Goal: Information Seeking & Learning: Learn about a topic

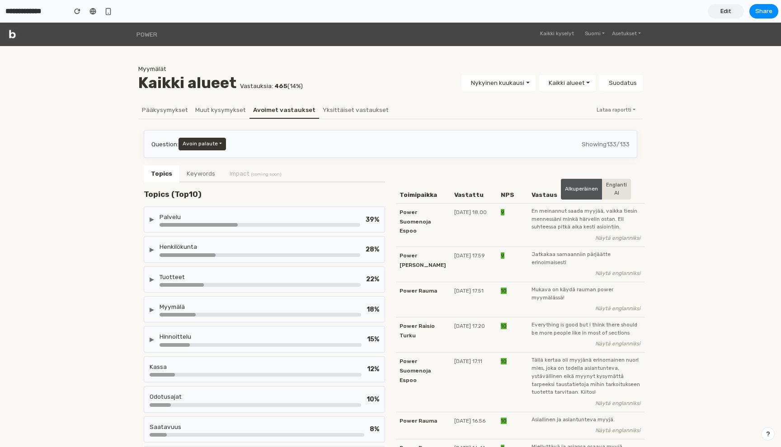
click at [207, 177] on button "Keywords" at bounding box center [200, 173] width 43 height 17
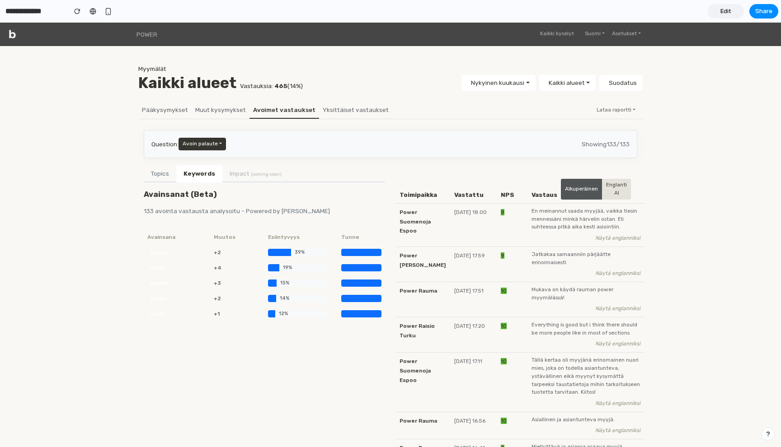
click at [165, 178] on button "Topics" at bounding box center [160, 173] width 33 height 17
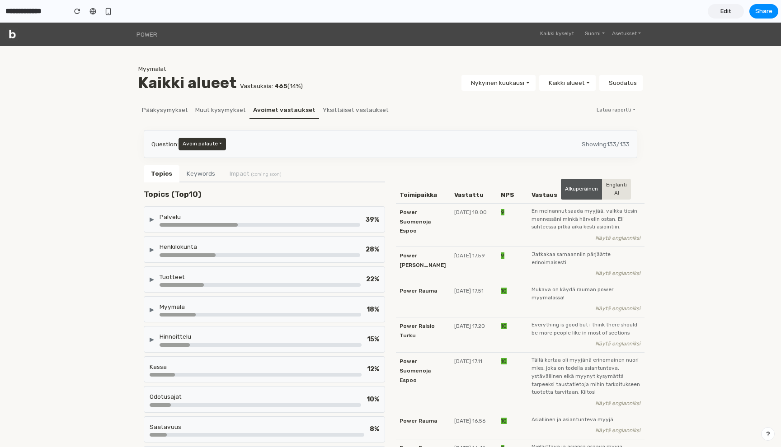
click at [200, 216] on div "Palvelu" at bounding box center [260, 216] width 201 height 9
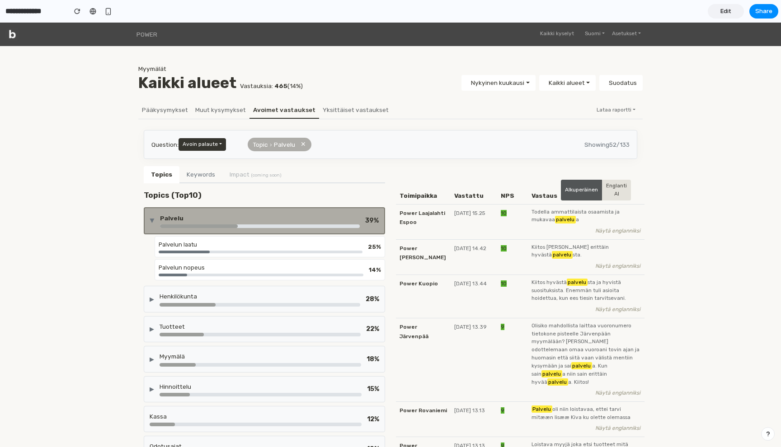
click at [200, 216] on div "Palvelu" at bounding box center [260, 218] width 200 height 9
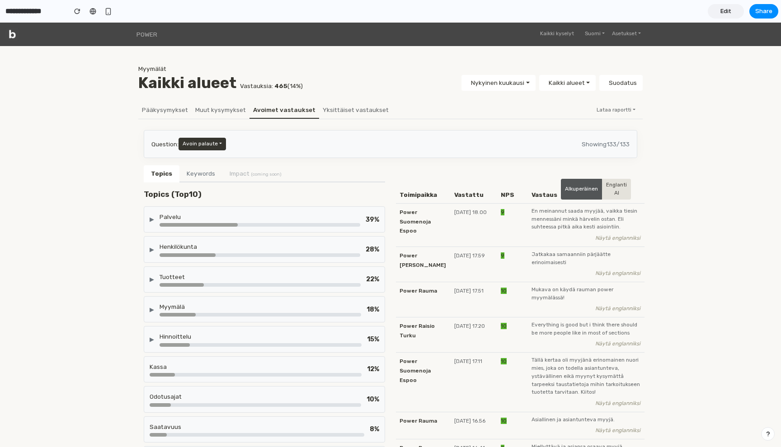
click at [211, 166] on button "Keywords" at bounding box center [200, 173] width 43 height 17
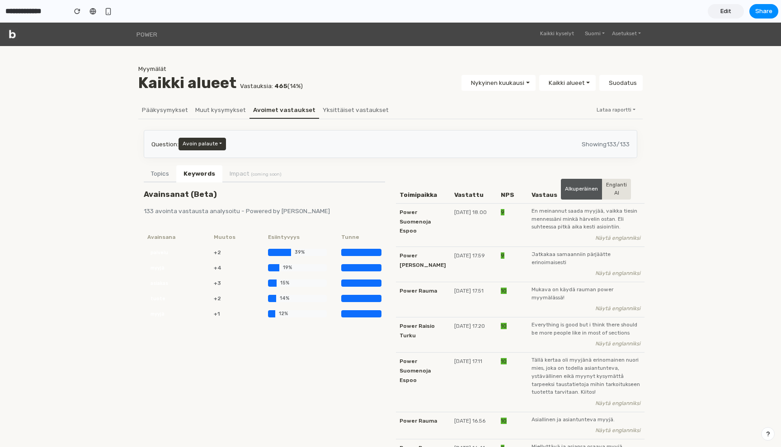
click at [156, 177] on button "Topics" at bounding box center [160, 173] width 33 height 17
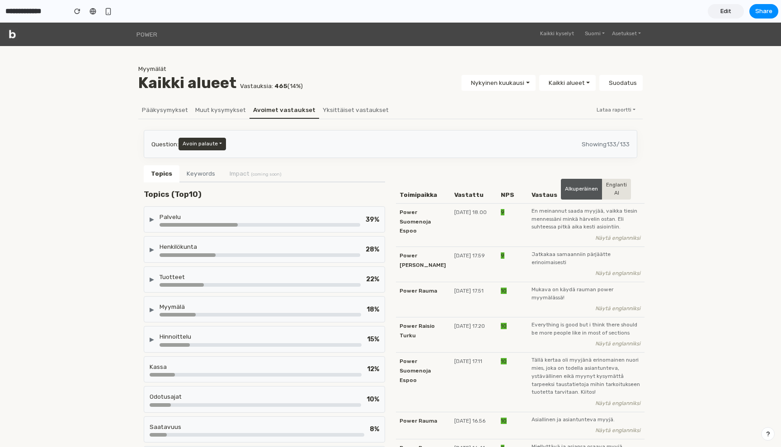
click at [249, 171] on li "Impact (coming soon)" at bounding box center [255, 173] width 66 height 16
click at [727, 12] on span "Edit" at bounding box center [725, 11] width 11 height 9
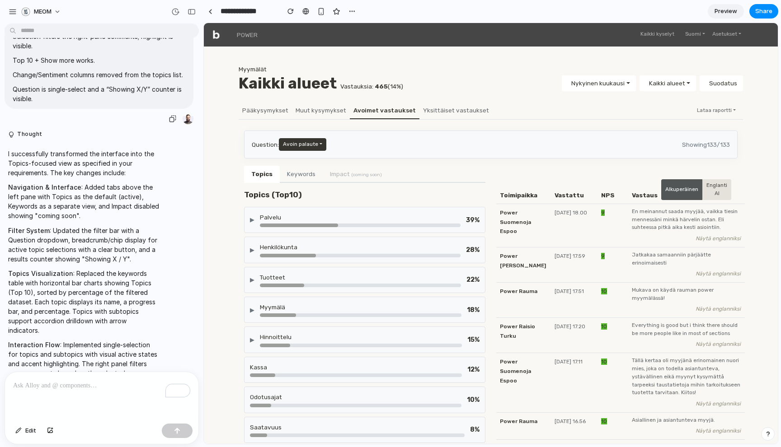
scroll to position [1022, 0]
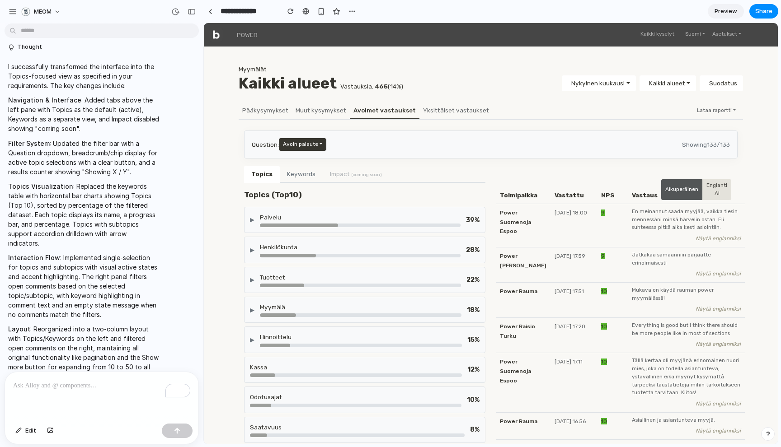
click at [726, 13] on span "Preview" at bounding box center [726, 11] width 23 height 9
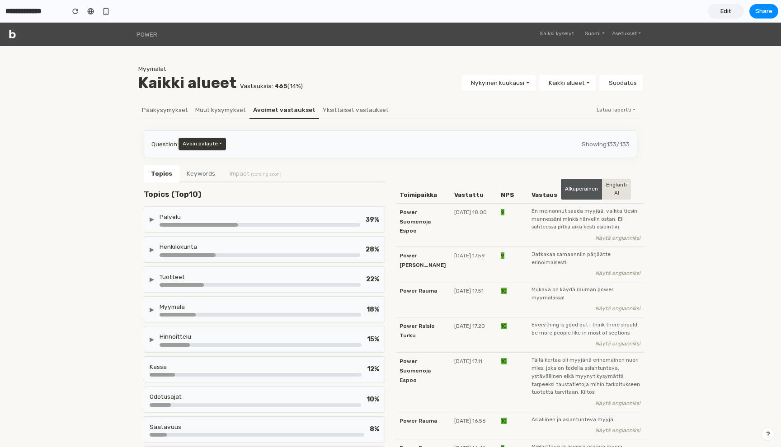
click at [197, 179] on button "Keywords" at bounding box center [200, 173] width 43 height 17
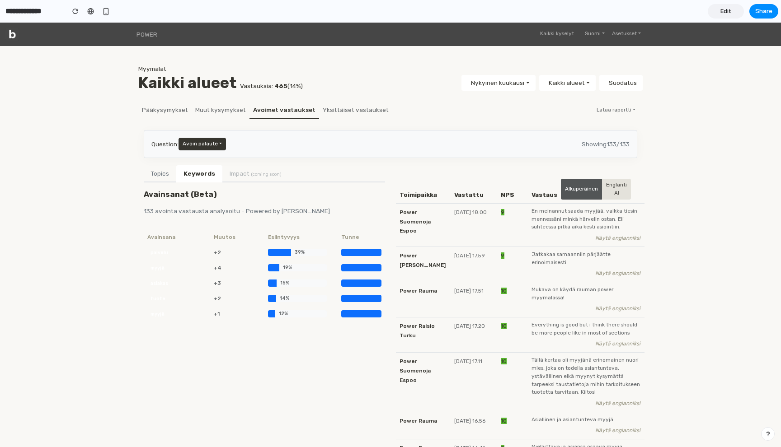
click at [161, 173] on button "Topics" at bounding box center [160, 173] width 33 height 17
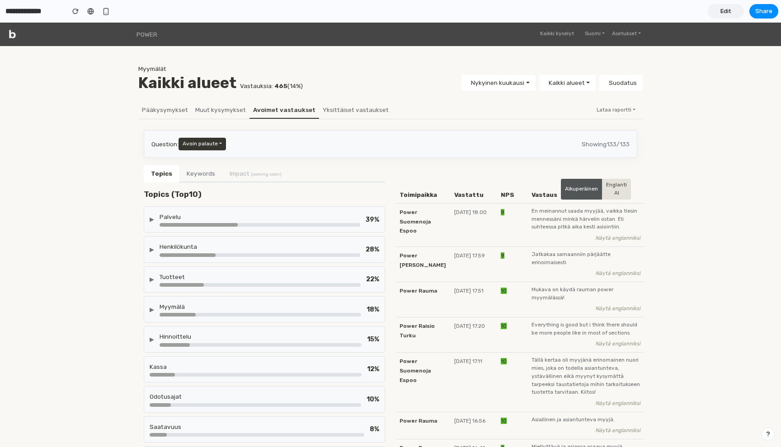
click at [207, 232] on div "▶ Palvelu 39 %" at bounding box center [264, 220] width 241 height 26
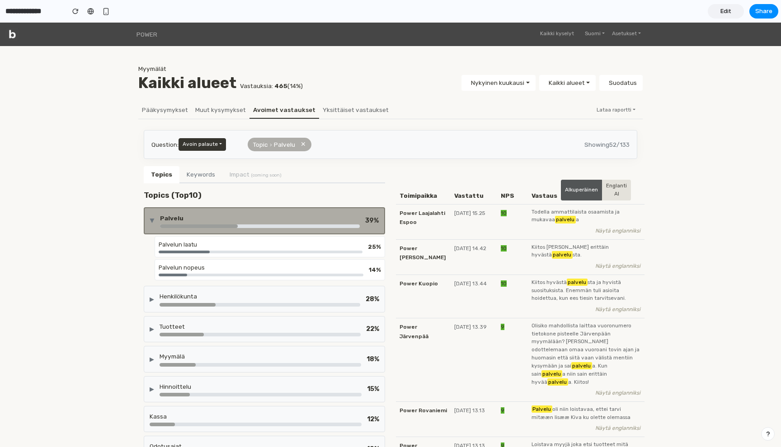
click at [215, 253] on div at bounding box center [261, 252] width 204 height 3
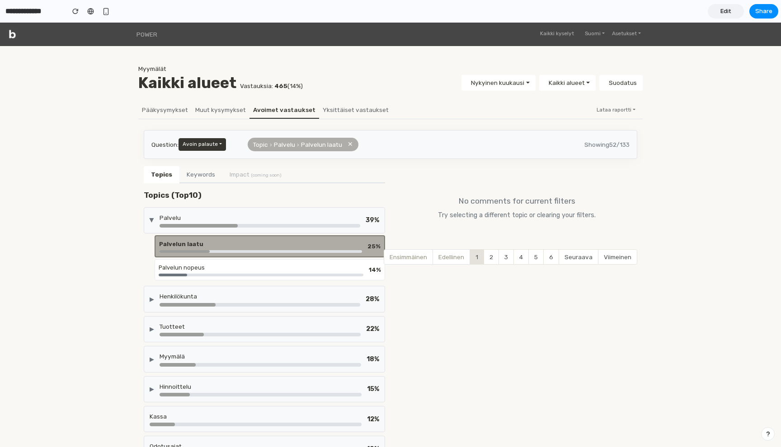
click at [216, 226] on div at bounding box center [199, 226] width 78 height 4
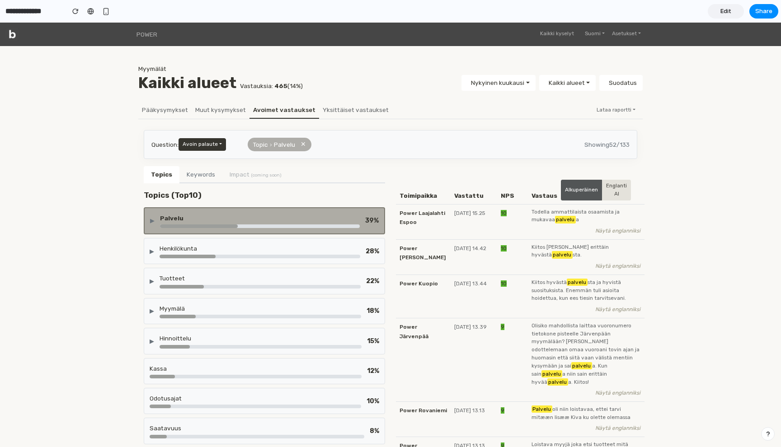
click at [221, 225] on div at bounding box center [199, 227] width 78 height 4
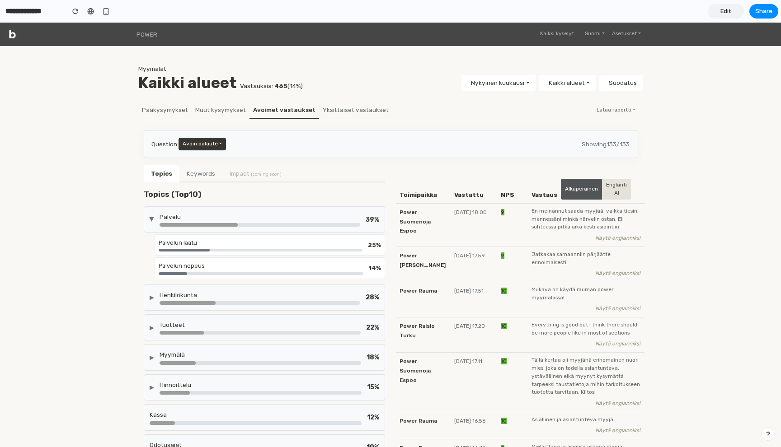
click at [211, 199] on h6 "Topics (Top 10 )" at bounding box center [264, 194] width 241 height 9
click at [207, 207] on div "▶ Palvelu 39 %" at bounding box center [264, 220] width 241 height 26
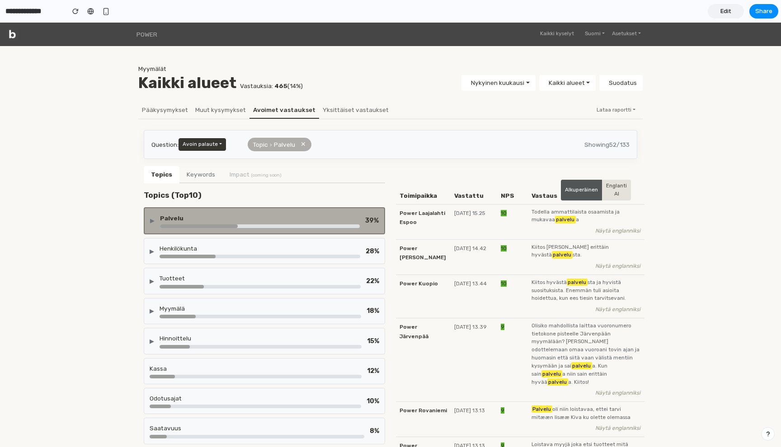
click at [183, 219] on div "Palvelu" at bounding box center [260, 218] width 200 height 9
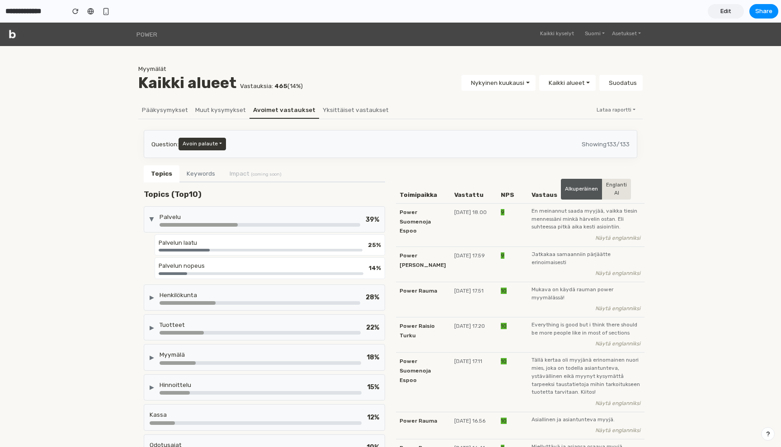
click at [195, 246] on div "Palvelun laatu" at bounding box center [261, 243] width 204 height 9
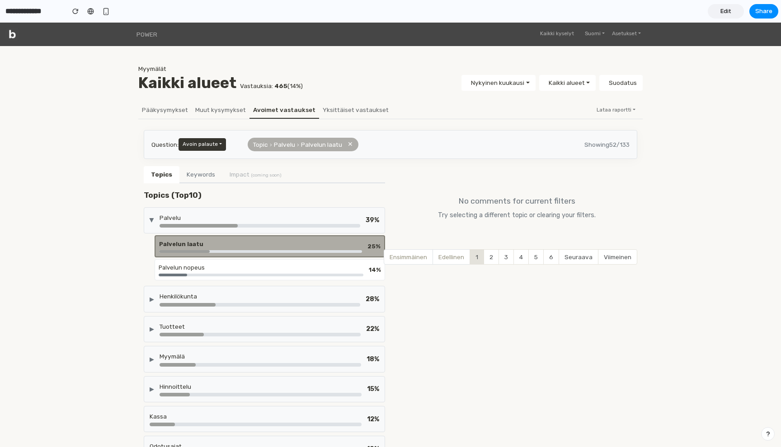
click at [221, 223] on div "Palvelu" at bounding box center [260, 220] width 201 height 14
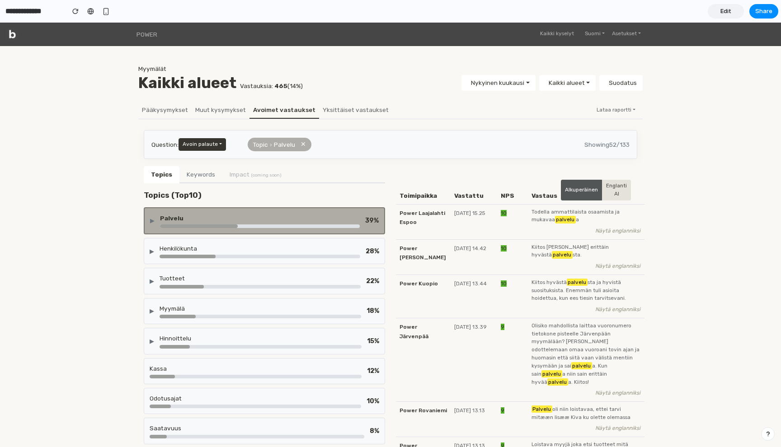
click at [273, 261] on div "▶ Henkilökunta 28 %" at bounding box center [264, 251] width 241 height 26
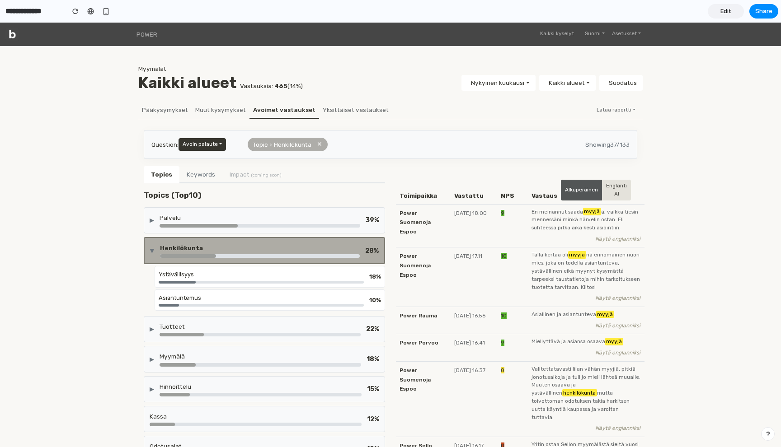
click at [223, 301] on div "Asiantuntemus" at bounding box center [261, 298] width 205 height 9
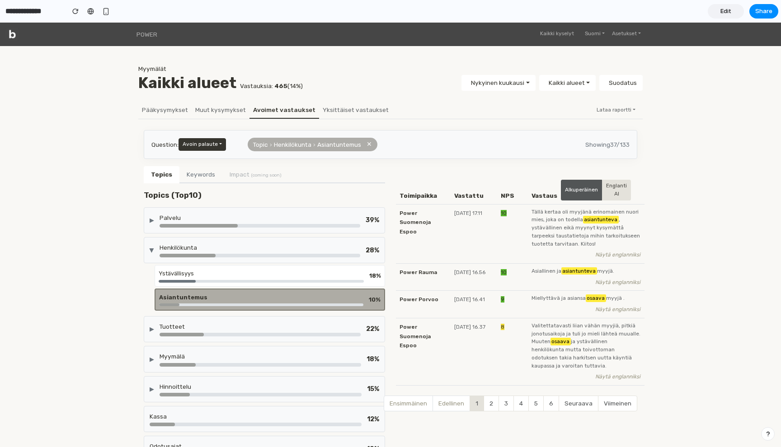
click at [251, 275] on div "Ystävällisyys" at bounding box center [261, 273] width 205 height 9
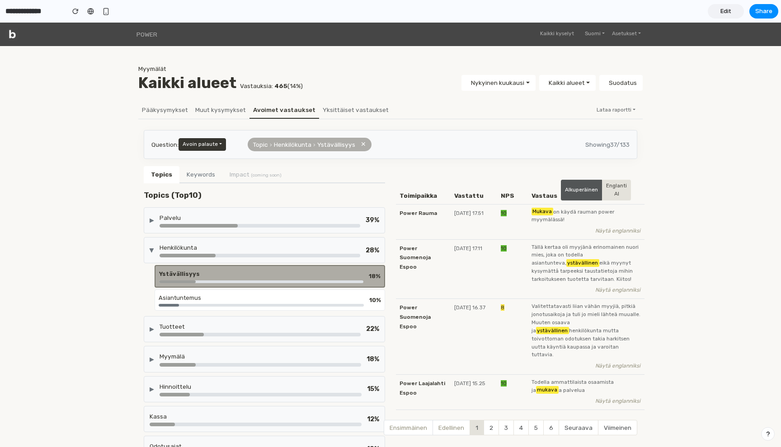
click at [251, 275] on div "Ystävällisyys" at bounding box center [261, 274] width 204 height 9
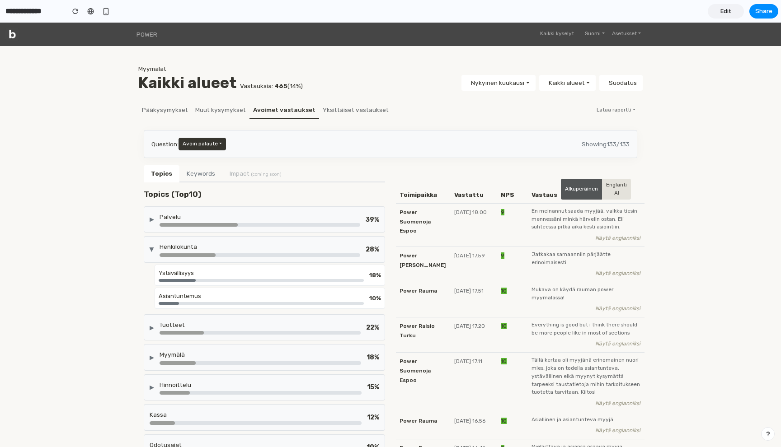
click at [205, 244] on div "Henkilökunta" at bounding box center [260, 246] width 201 height 9
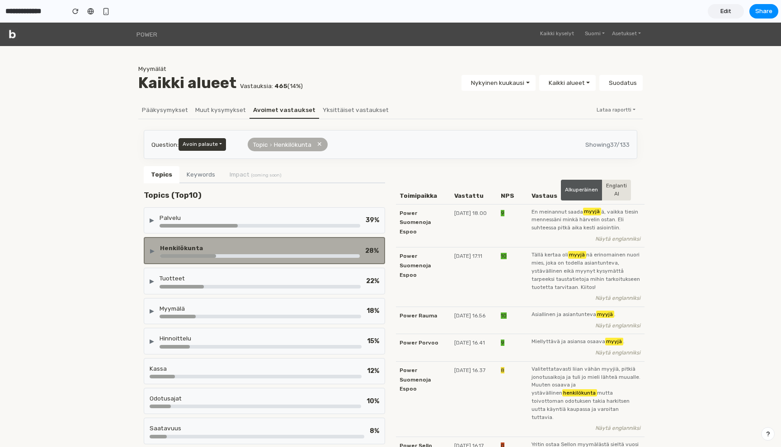
click at [205, 244] on div "Henkilökunta" at bounding box center [260, 248] width 200 height 9
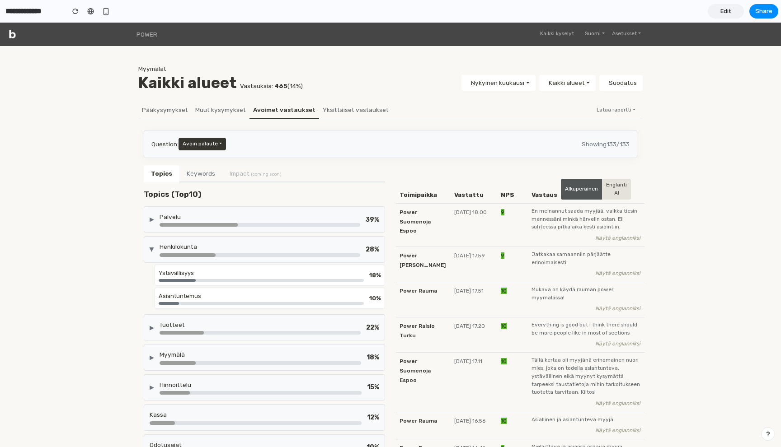
click at [208, 245] on div "Henkilökunta" at bounding box center [260, 246] width 201 height 9
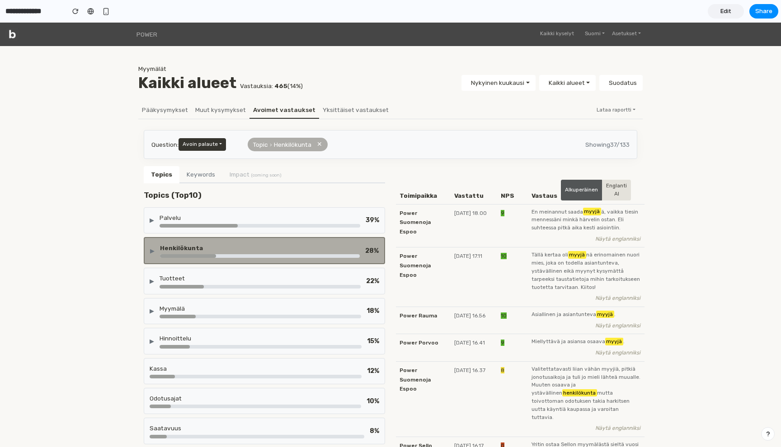
click at [262, 285] on div at bounding box center [260, 287] width 201 height 4
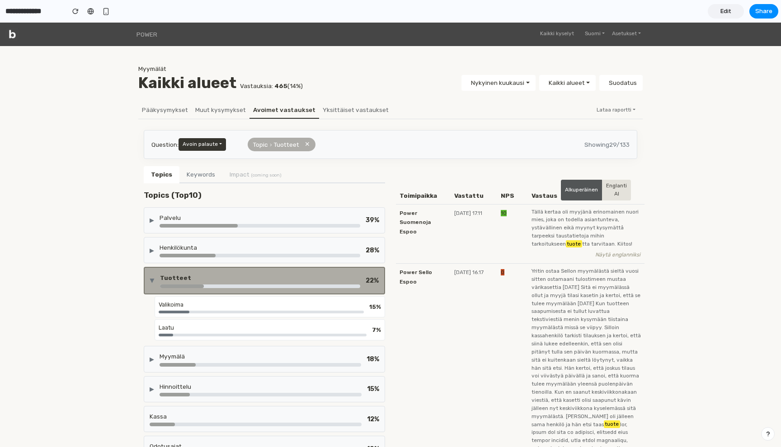
click at [266, 315] on div "Valikoima 15 %" at bounding box center [270, 306] width 231 height 21
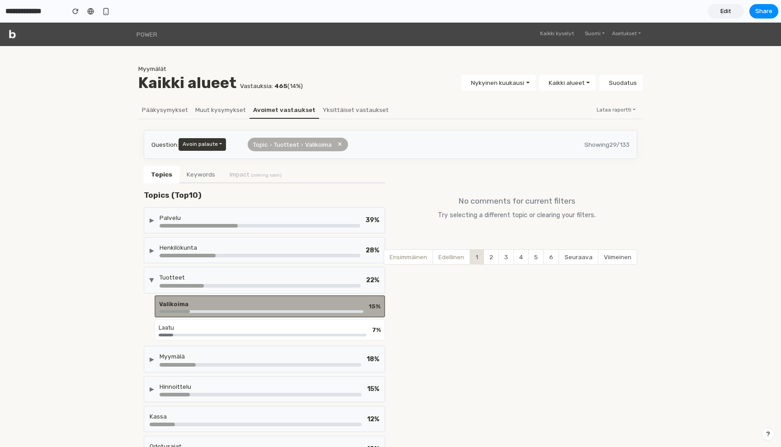
click at [303, 309] on div "Valikoima" at bounding box center [261, 306] width 204 height 13
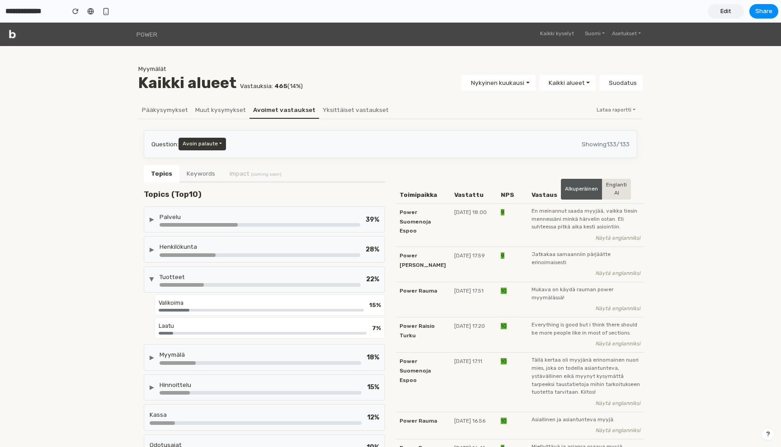
click at [261, 211] on div "▶ Palvelu 39 %" at bounding box center [264, 220] width 241 height 26
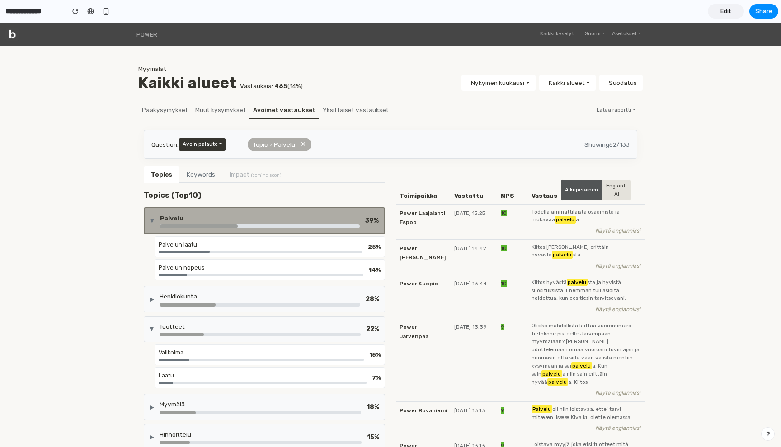
click at [231, 244] on div "Palvelun laatu" at bounding box center [261, 244] width 204 height 9
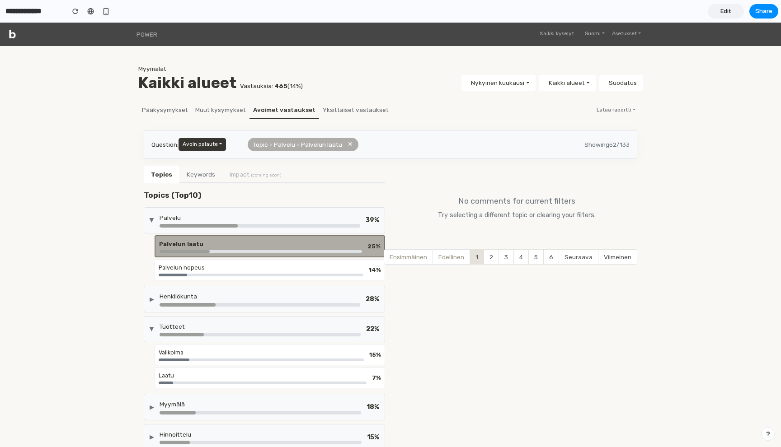
click at [238, 208] on div "▶ Palvelu 39 %" at bounding box center [264, 220] width 241 height 26
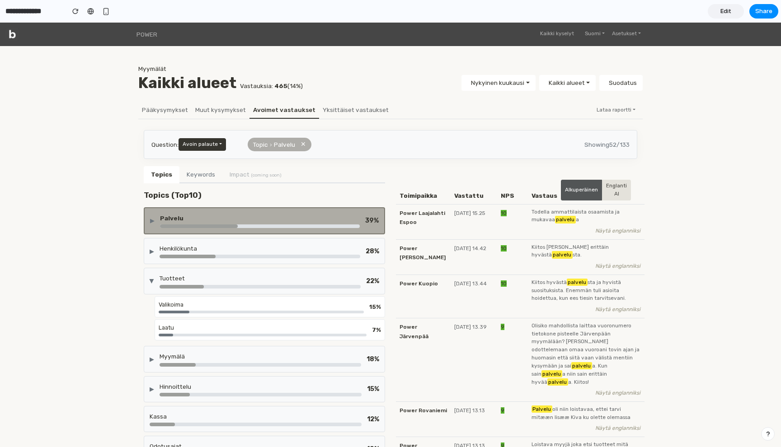
click at [234, 221] on div "Palvelu" at bounding box center [260, 218] width 200 height 9
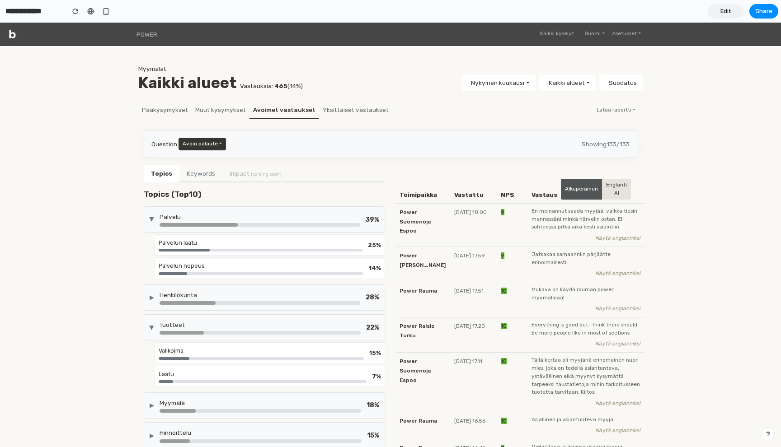
click at [234, 221] on div "Palvelu" at bounding box center [260, 219] width 201 height 14
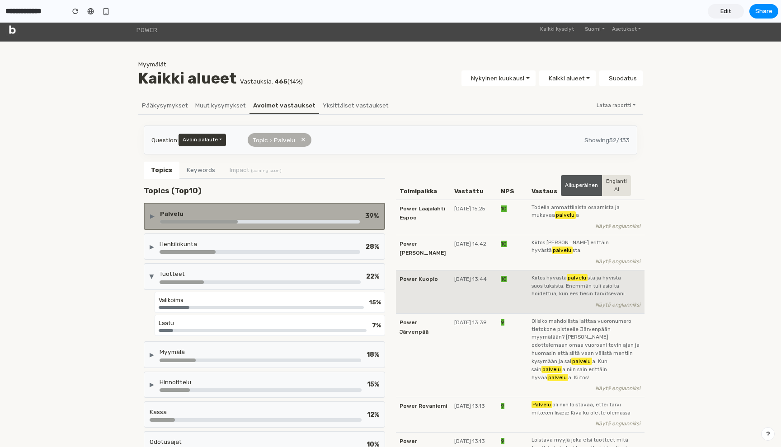
scroll to position [2, 0]
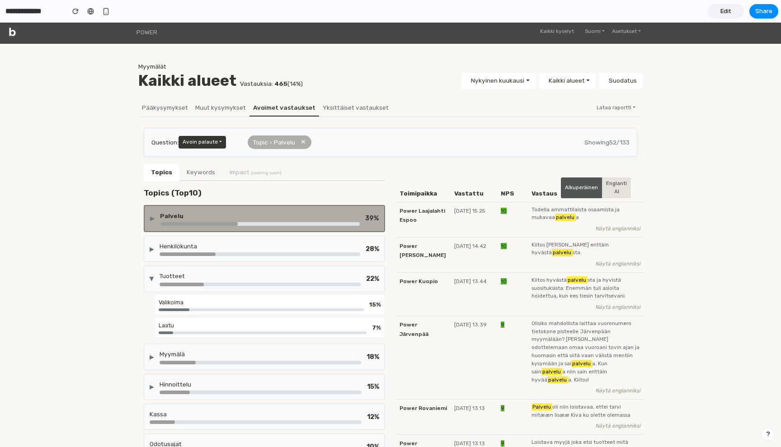
click at [206, 168] on button "Keywords" at bounding box center [200, 172] width 43 height 17
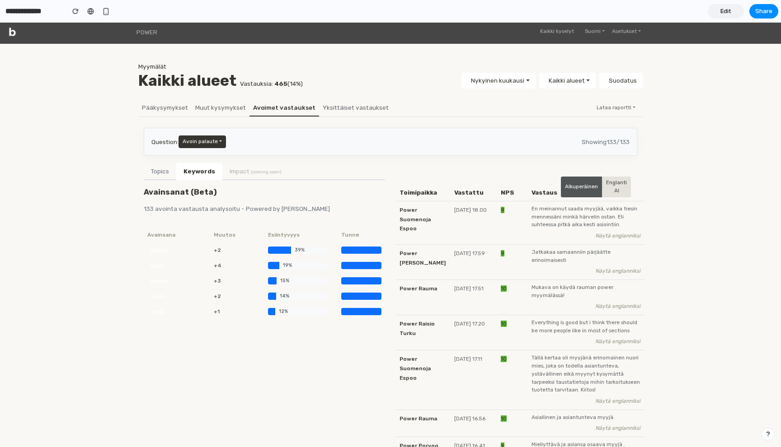
click at [725, 9] on span "Edit" at bounding box center [725, 11] width 11 height 9
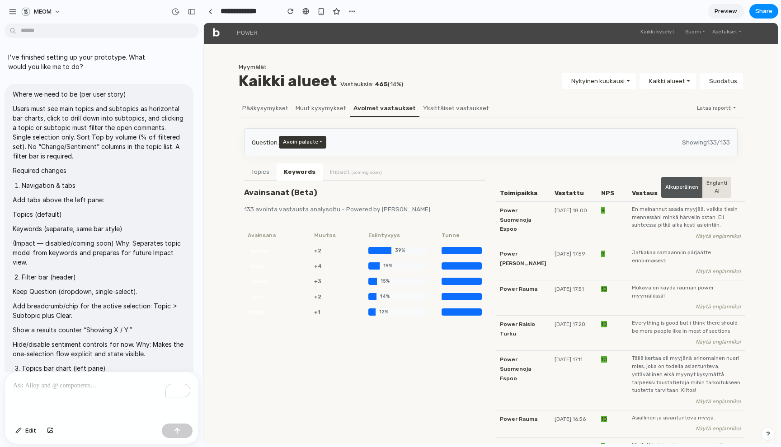
click at [154, 157] on p "Users must see main topics and subtopics as horizontal bar charts, click to dri…" at bounding box center [99, 132] width 173 height 57
click at [140, 138] on p "Users must see main topics and subtopics as horizontal bar charts, click to dri…" at bounding box center [99, 132] width 173 height 57
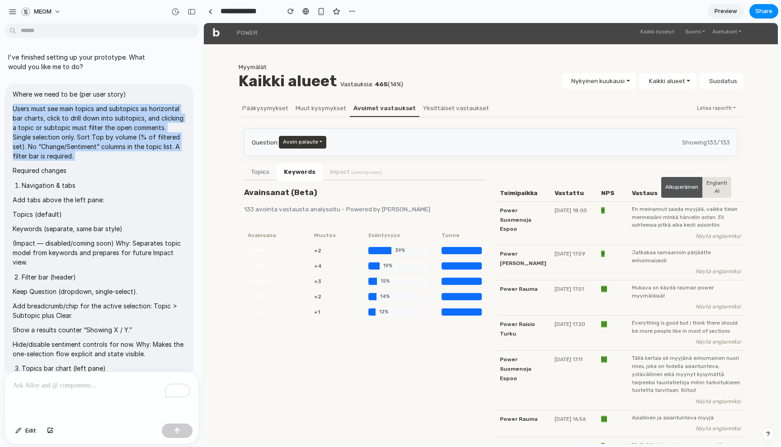
click at [140, 138] on p "Users must see main topics and subtopics as horizontal bar charts, click to dri…" at bounding box center [99, 132] width 173 height 57
click at [143, 138] on p "Users must see main topics and subtopics as horizontal bar charts, click to dri…" at bounding box center [99, 132] width 173 height 57
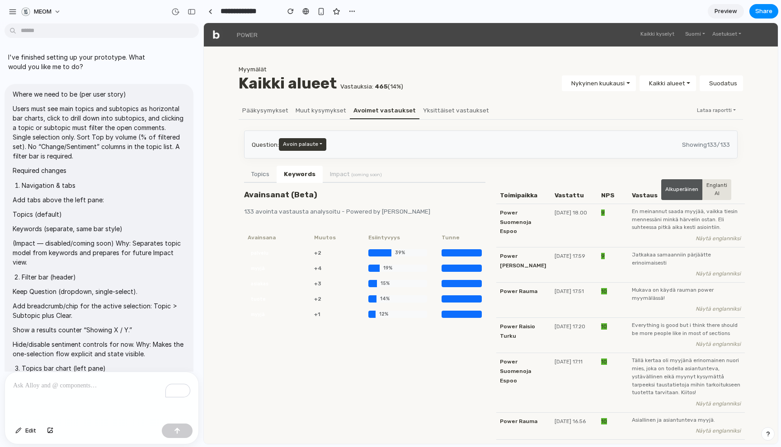
click at [261, 172] on button "Topics" at bounding box center [260, 174] width 33 height 17
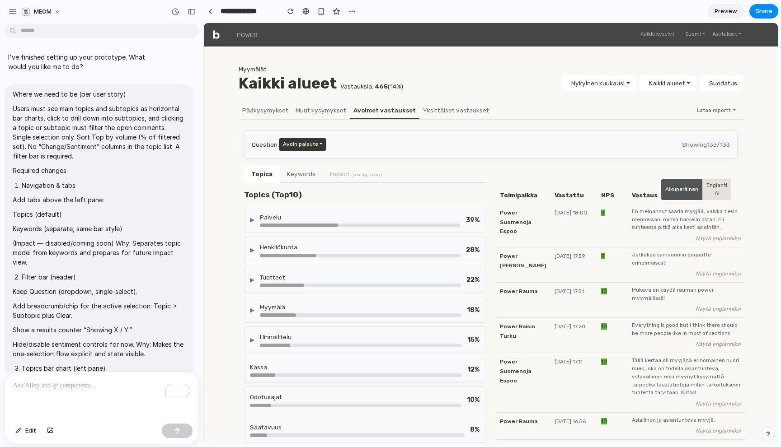
click at [395, 217] on div "Palvelu" at bounding box center [360, 217] width 201 height 9
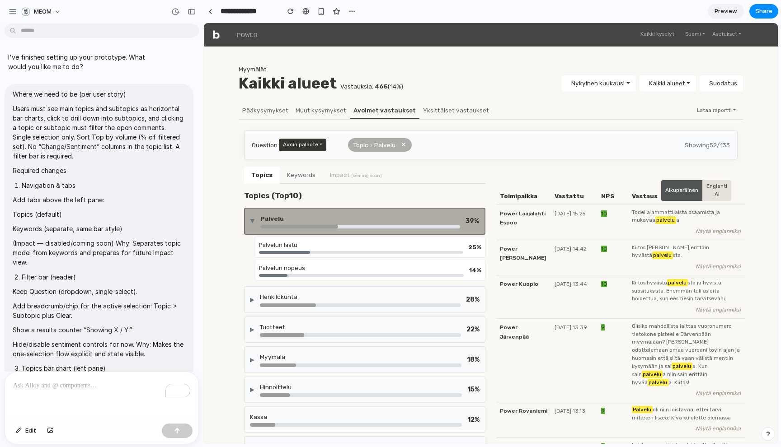
click at [388, 243] on div "Palvelun laatu" at bounding box center [361, 245] width 204 height 9
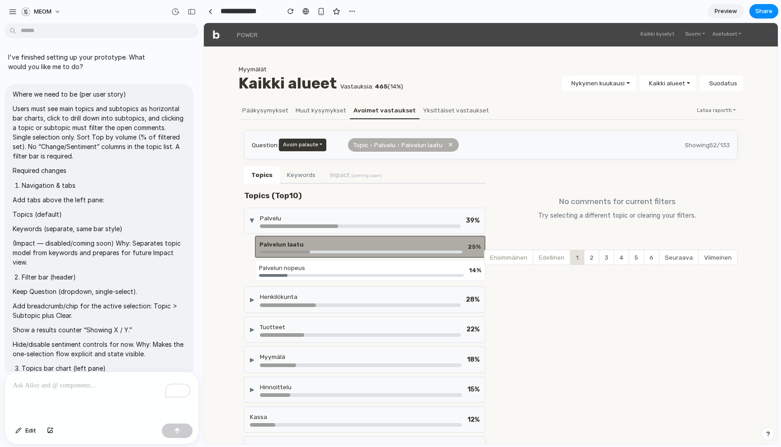
click at [388, 243] on div "Palvelun laatu" at bounding box center [360, 244] width 203 height 9
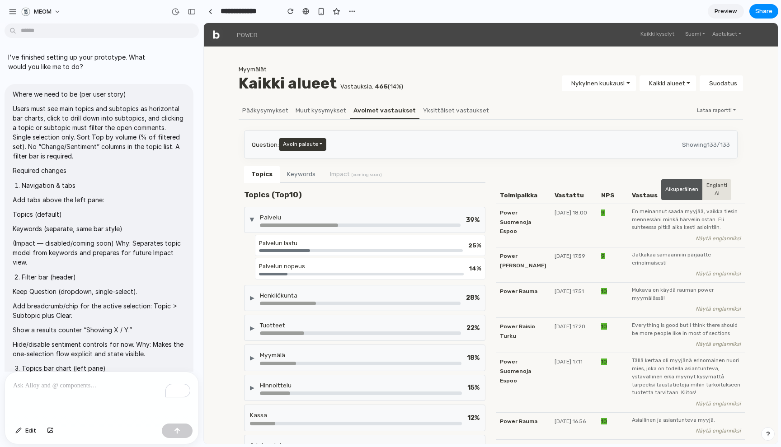
click at [389, 213] on div "Palvelu" at bounding box center [360, 217] width 201 height 9
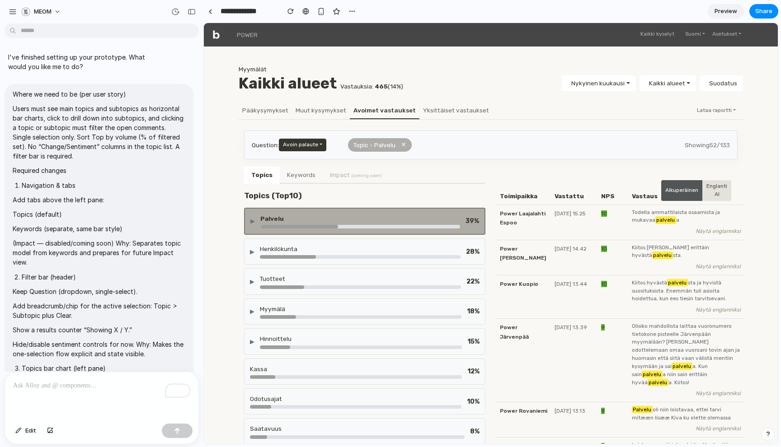
click at [389, 213] on div "▶ Palvelu 39 %" at bounding box center [364, 221] width 241 height 27
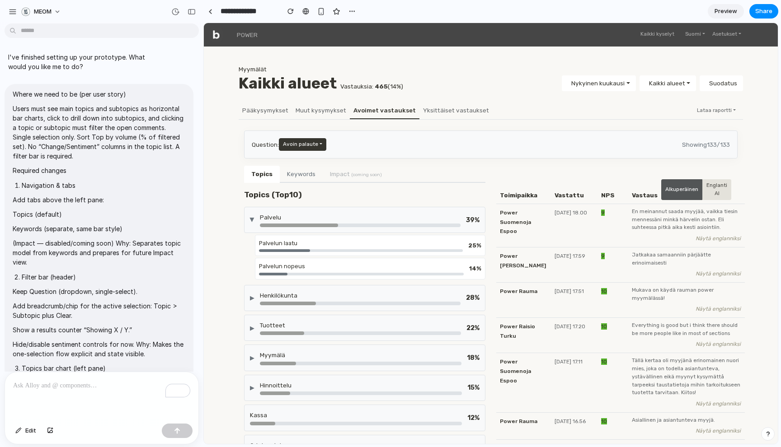
click at [249, 209] on div "▶ Palvelu 39 %" at bounding box center [364, 220] width 241 height 26
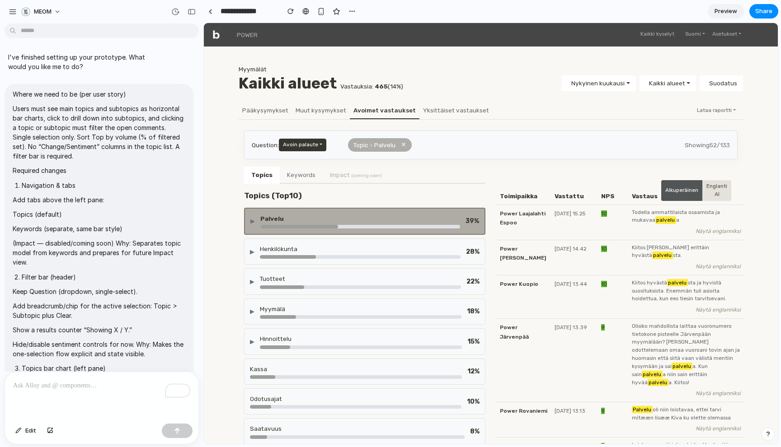
click at [249, 209] on div "▶ Palvelu 39 %" at bounding box center [364, 221] width 241 height 27
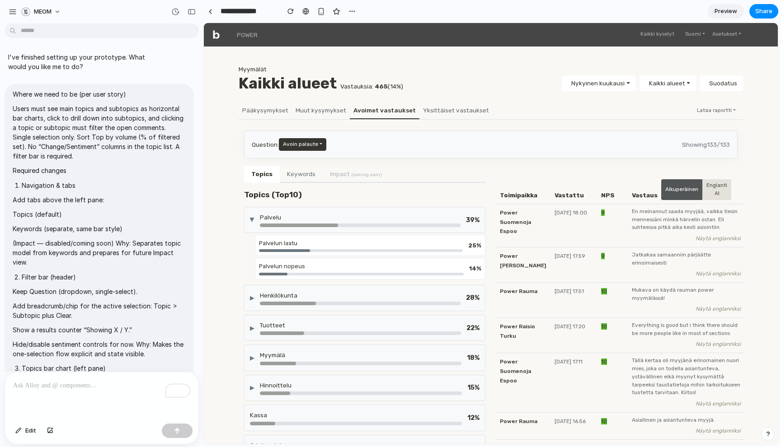
click at [249, 209] on div "▶ Palvelu 39 %" at bounding box center [364, 220] width 241 height 26
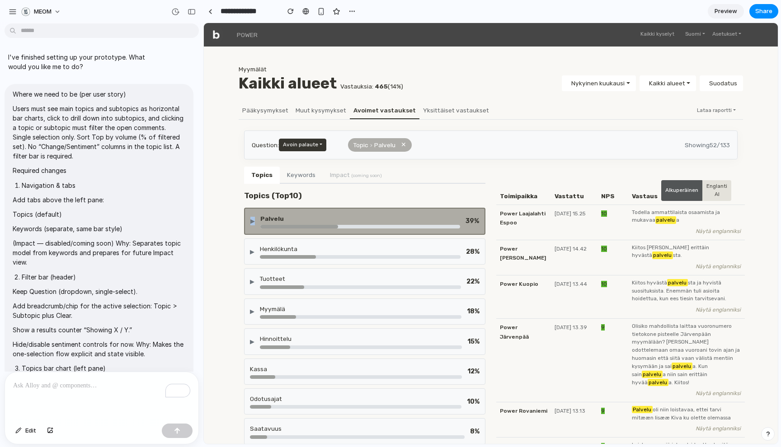
click at [249, 209] on div "▶ Palvelu 39 %" at bounding box center [364, 221] width 241 height 27
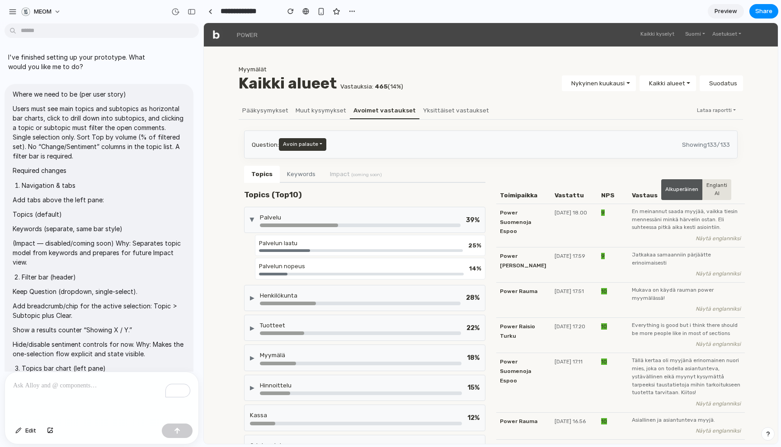
click at [302, 253] on div "Palvelun laatu 25 %" at bounding box center [370, 245] width 231 height 21
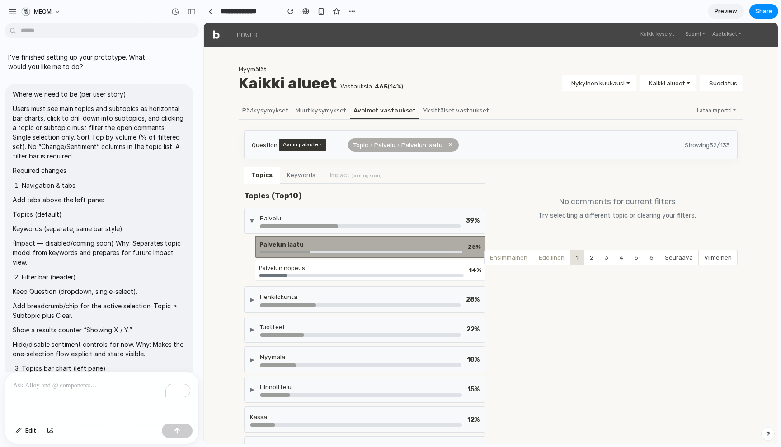
click at [239, 257] on div "Topics Keywords Impact (coming soon) Topics (Top 10 ) ▶ Palvelu 39 % Palvelun l…" at bounding box center [365, 364] width 252 height 394
click at [279, 267] on div "Palvelun nopeus" at bounding box center [361, 268] width 205 height 9
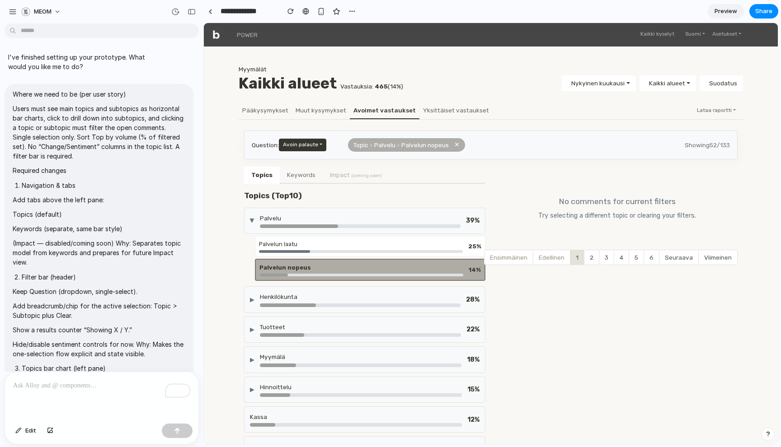
click at [278, 308] on div "▶ Henkilökunta 28 %" at bounding box center [364, 300] width 241 height 26
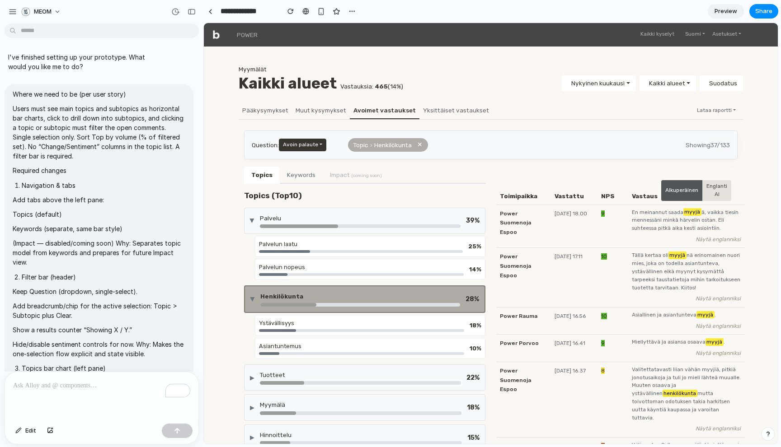
click at [290, 328] on div "Ystävällisyys" at bounding box center [361, 325] width 205 height 13
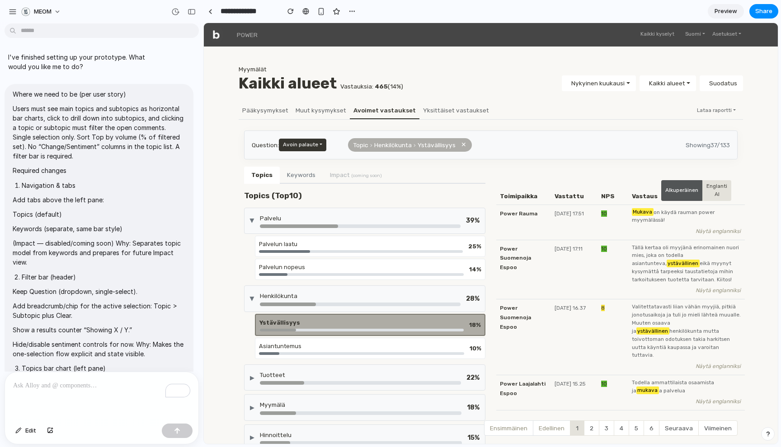
click at [459, 146] on div "Topic › Henkilökunta › Ystävällisyys ✕" at bounding box center [410, 145] width 124 height 14
click at [462, 146] on button "✕" at bounding box center [463, 145] width 5 height 10
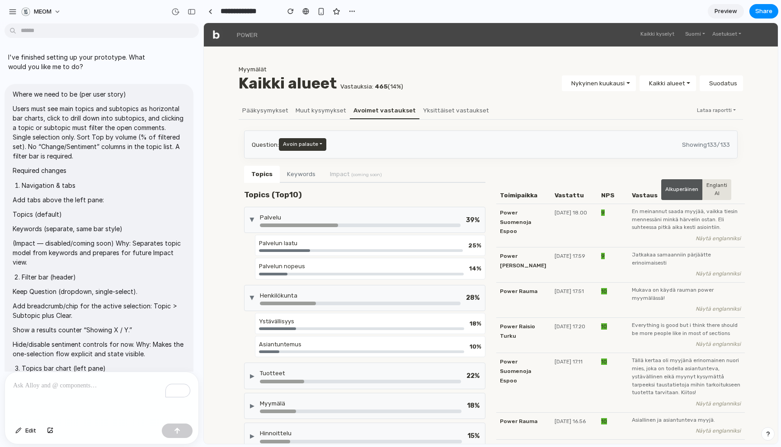
click at [319, 322] on div "Ystävällisyys" at bounding box center [361, 321] width 205 height 9
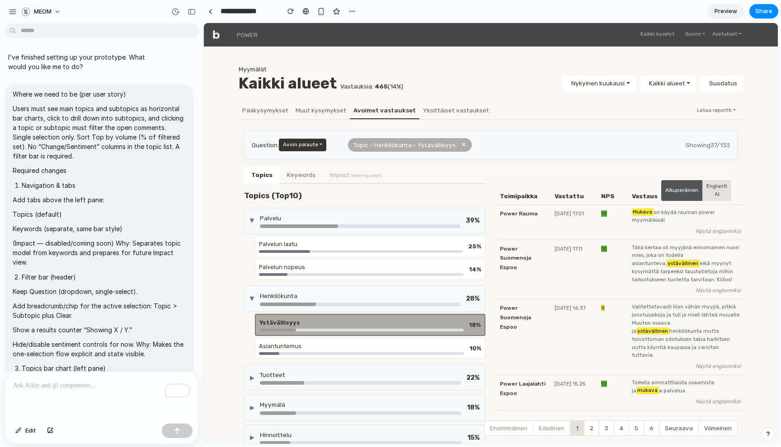
scroll to position [68, 0]
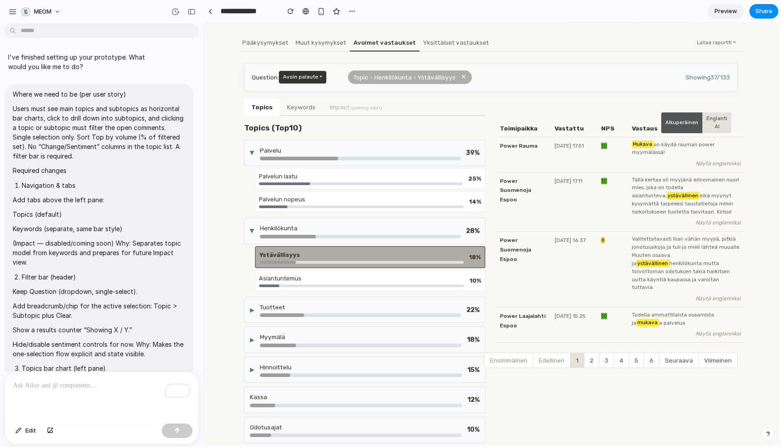
click at [326, 273] on div "Asiantuntemus 10 %" at bounding box center [370, 280] width 231 height 21
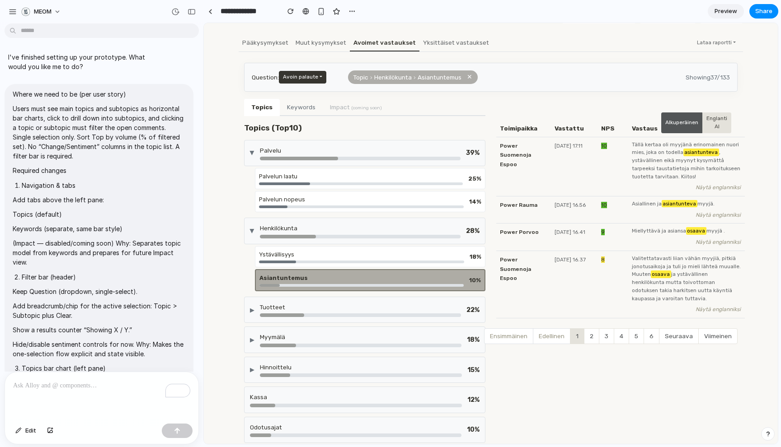
click at [336, 257] on div "Ystävällisyys" at bounding box center [361, 254] width 205 height 9
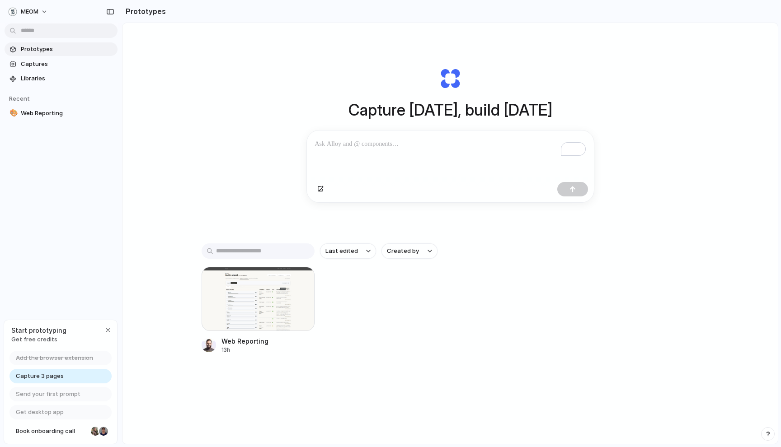
click at [300, 114] on div "Capture today, build tomorrow Clone web app Clone screenshot Start from existin…" at bounding box center [450, 135] width 362 height 202
